Goal: Transaction & Acquisition: Obtain resource

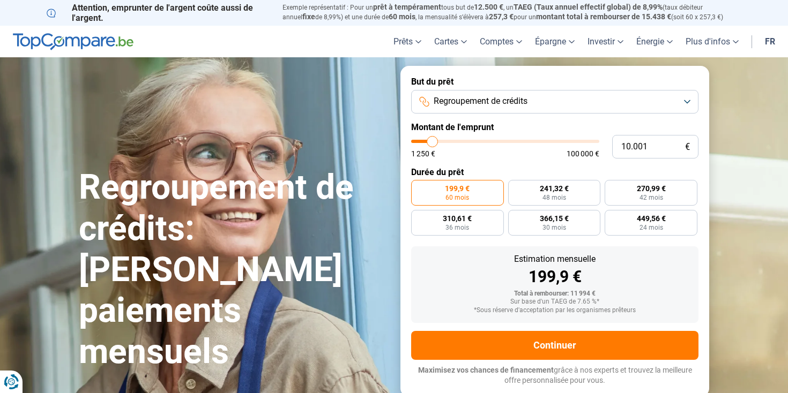
type input "10.250"
type input "10250"
type input "9.750"
type input "9750"
type input "9.500"
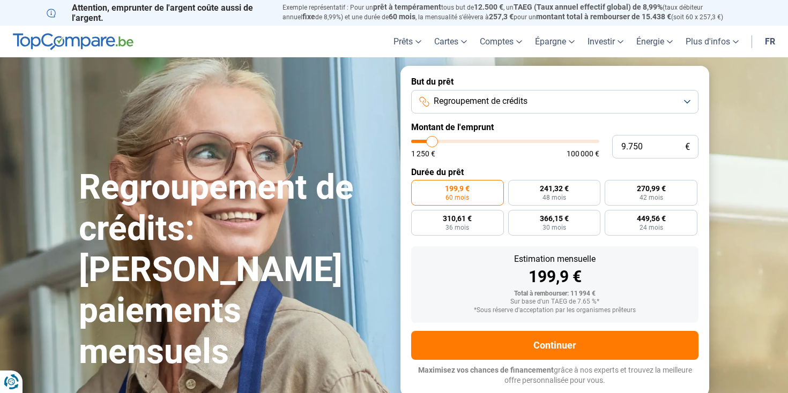
type input "9500"
type input "9.250"
type input "9250"
type input "9.000"
type input "9000"
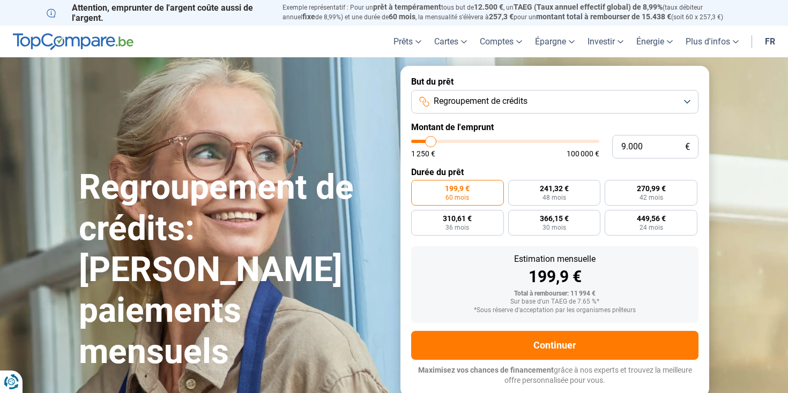
type input "8.750"
type input "8750"
type input "8.250"
type input "8250"
type input "8.000"
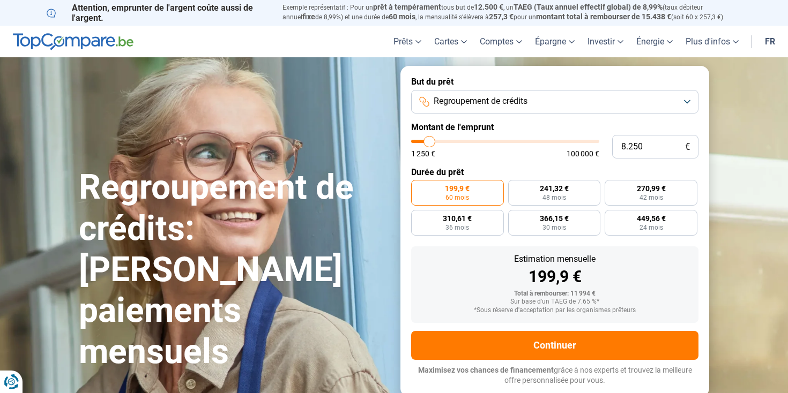
type input "8000"
type input "7.750"
type input "7750"
type input "7.500"
type input "7500"
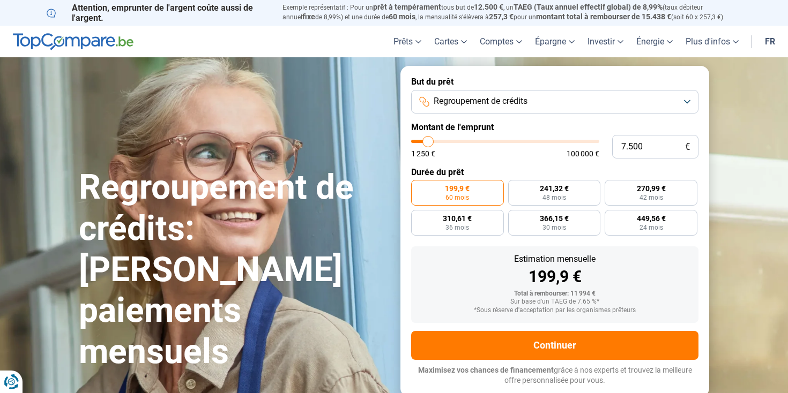
type input "7.250"
type input "7250"
type input "6.750"
type input "6750"
type input "6.500"
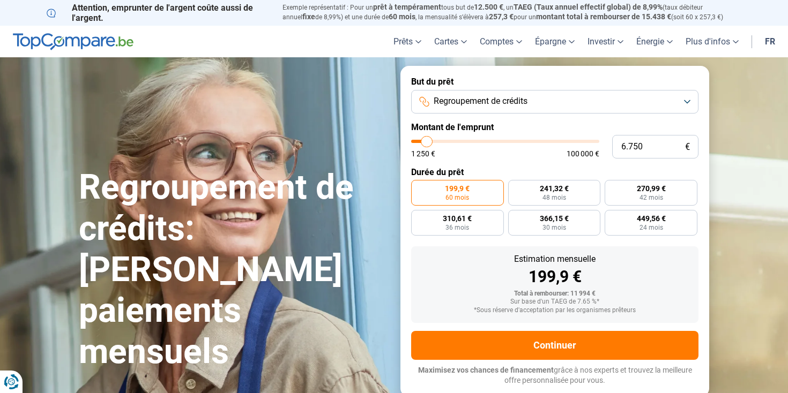
type input "6500"
type input "6.250"
type input "6250"
type input "6.000"
type input "6000"
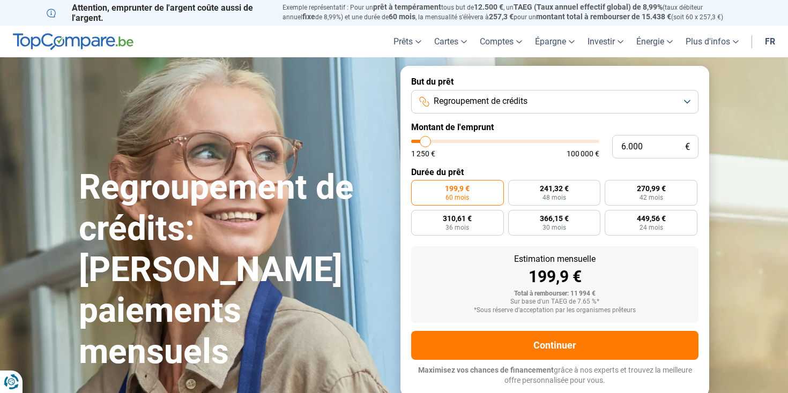
type input "5.750"
type input "5750"
type input "5.250"
type input "5250"
type input "5.000"
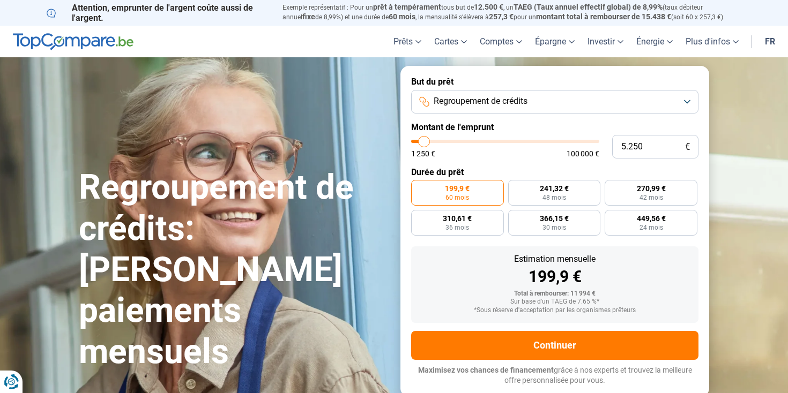
type input "5000"
type input "4.750"
type input "4750"
type input "5.000"
type input "5000"
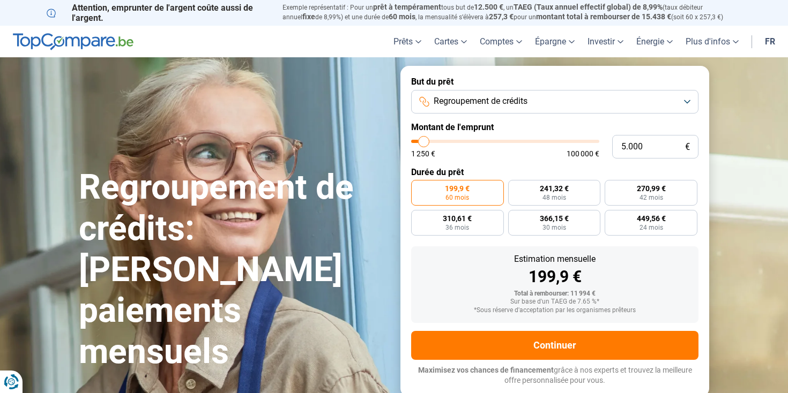
type input "5.250"
type input "5250"
type input "5.000"
drag, startPoint x: 433, startPoint y: 142, endPoint x: 424, endPoint y: 145, distance: 9.5
type input "5000"
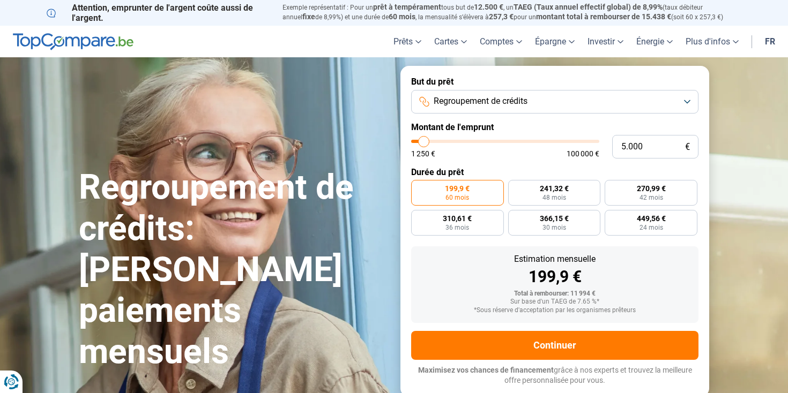
click at [424, 143] on input "range" at bounding box center [505, 141] width 188 height 3
radio input "true"
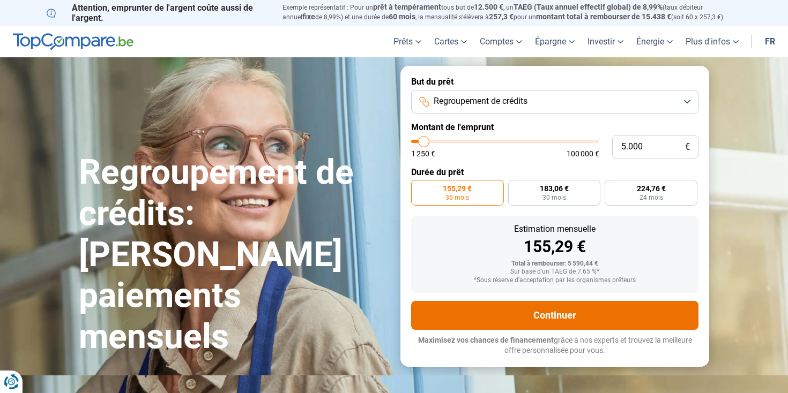
click at [589, 318] on button "Continuer" at bounding box center [554, 315] width 287 height 29
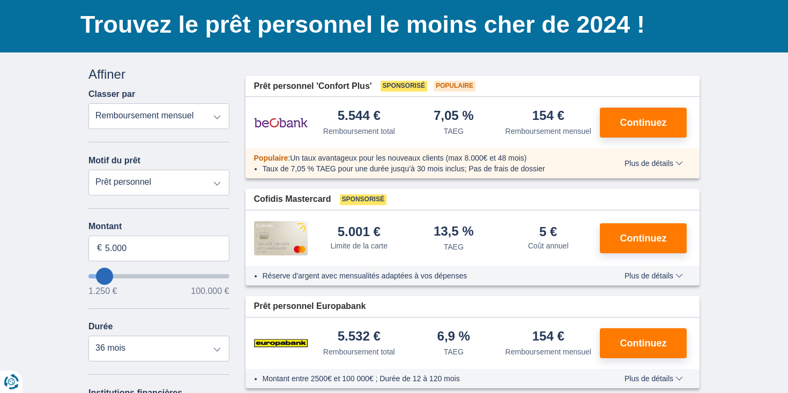
scroll to position [81, 0]
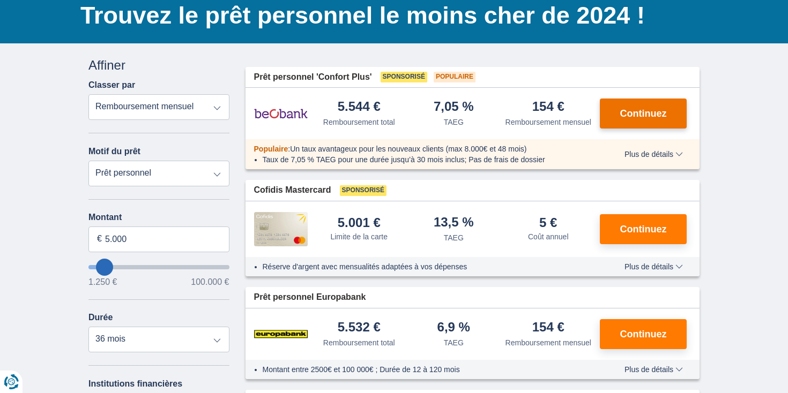
click at [669, 122] on button "Continuez" at bounding box center [642, 114] width 87 height 30
